Goal: Task Accomplishment & Management: Manage account settings

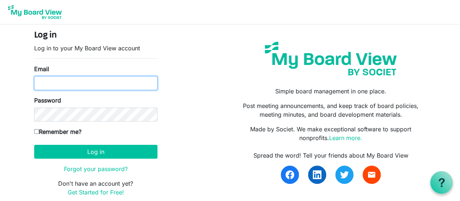
click at [38, 82] on input "Email" at bounding box center [95, 83] width 123 height 14
type input "cjinnes23@gmail.com"
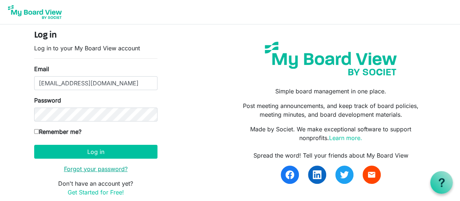
click at [93, 168] on link "Forgot your password?" at bounding box center [96, 168] width 64 height 7
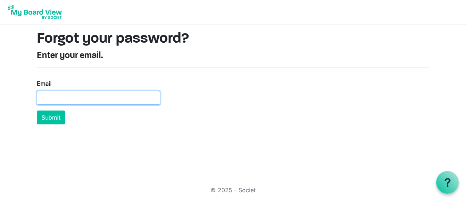
click at [46, 94] on input "Email" at bounding box center [98, 98] width 123 height 14
click at [59, 98] on input "[EMAIL_ADDRESS][DOMAIN_NAME]" at bounding box center [98, 98] width 123 height 14
click at [74, 96] on input "[EMAIL_ADDRESS][DOMAIN_NAME]" at bounding box center [98, 98] width 123 height 14
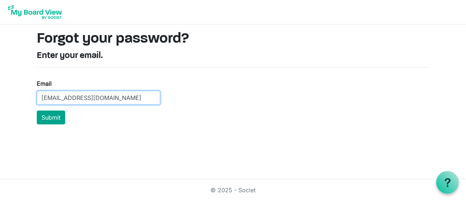
type input "[EMAIL_ADDRESS][DOMAIN_NAME]"
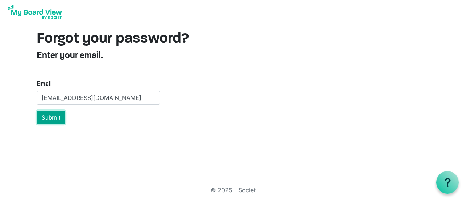
click at [50, 115] on button "Submit" at bounding box center [51, 117] width 28 height 14
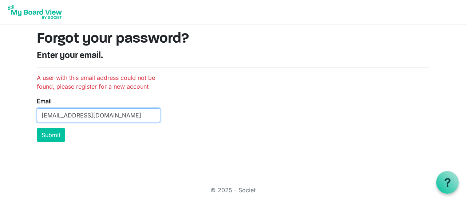
click at [40, 114] on input "[EMAIL_ADDRESS][DOMAIN_NAME]" at bounding box center [98, 115] width 123 height 14
type input "m"
type input "boardchair@bvo.ca"
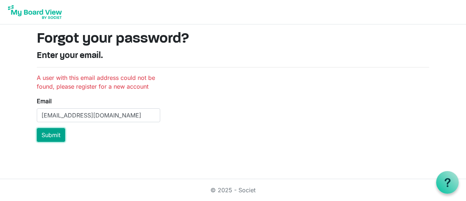
click at [52, 133] on button "Submit" at bounding box center [51, 135] width 28 height 14
